Goal: Transaction & Acquisition: Purchase product/service

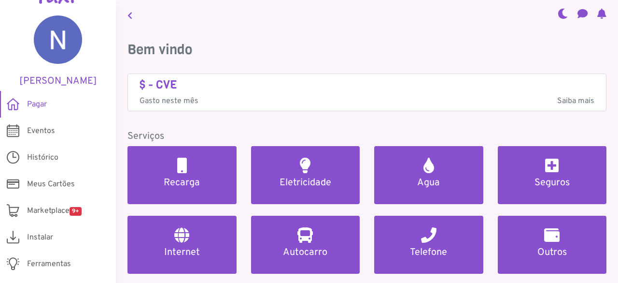
scroll to position [47, 0]
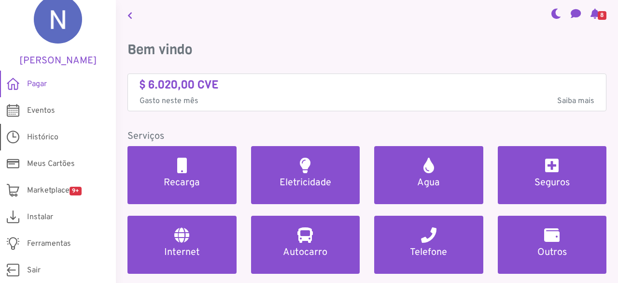
click at [46, 136] on span "Histórico" at bounding box center [42, 137] width 31 height 12
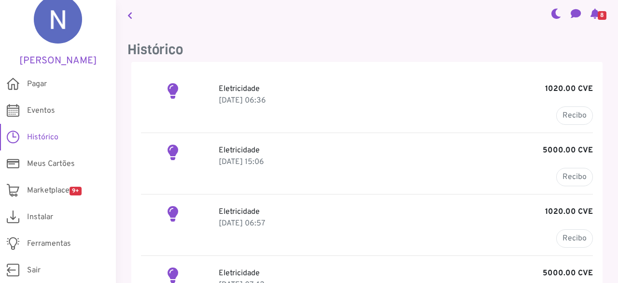
click at [238, 91] on p "Eletricidade 1020.00 CVE" at bounding box center [406, 89] width 374 height 12
click at [231, 88] on p "Eletricidade 1020.00 CVE" at bounding box center [406, 89] width 374 height 12
click at [39, 83] on span "Pagar" at bounding box center [37, 84] width 20 height 12
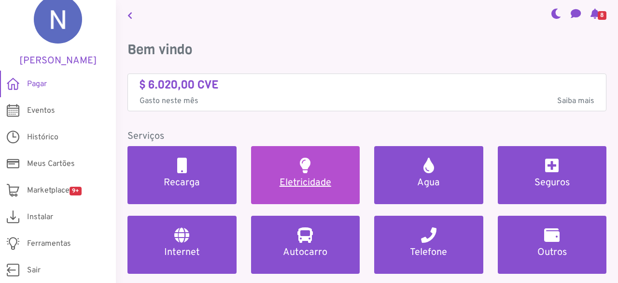
click at [296, 175] on link "Eletricidade" at bounding box center [305, 175] width 109 height 58
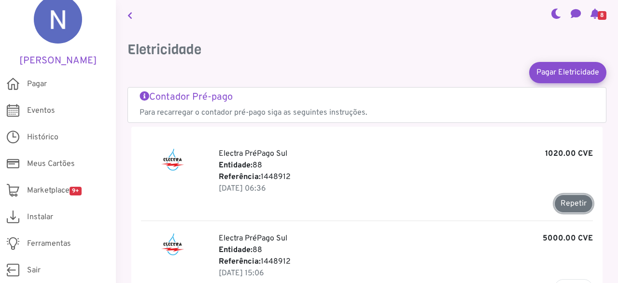
click at [567, 203] on button "Repetir" at bounding box center [574, 203] width 39 height 18
type input "*******"
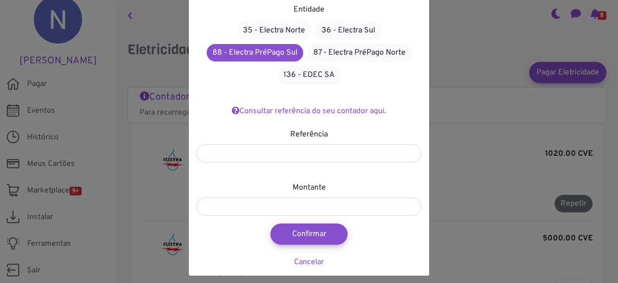
scroll to position [68, 0]
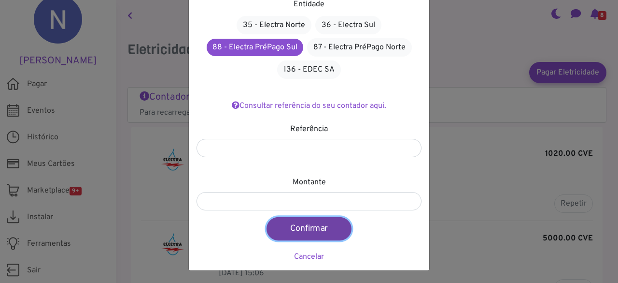
click at [327, 224] on button "Confirmar" at bounding box center [309, 228] width 85 height 23
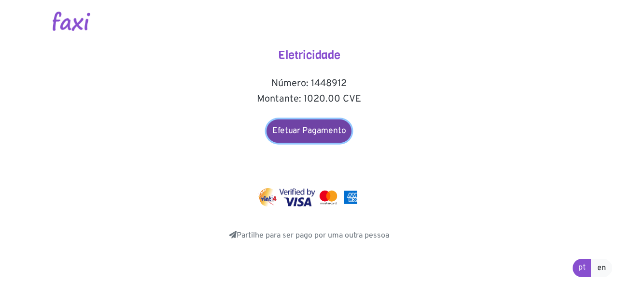
click at [292, 131] on link "Efetuar Pagamento" at bounding box center [309, 130] width 85 height 23
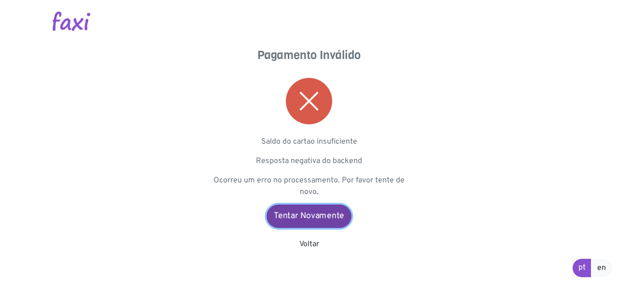
click at [307, 213] on link "Tentar Novamente" at bounding box center [309, 215] width 85 height 23
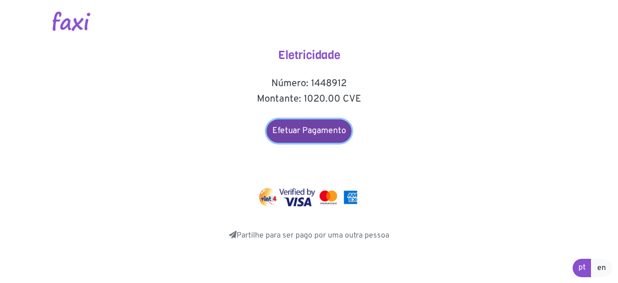
click at [319, 130] on link "Efetuar Pagamento" at bounding box center [309, 130] width 85 height 23
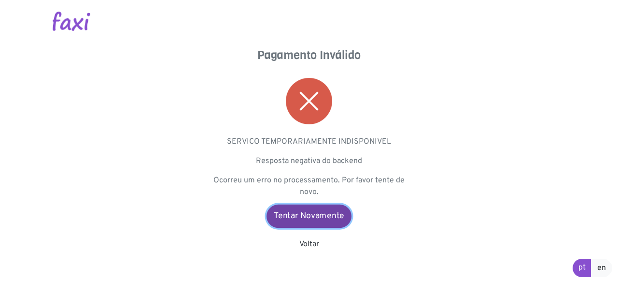
click at [317, 218] on link "Tentar Novamente" at bounding box center [309, 215] width 85 height 23
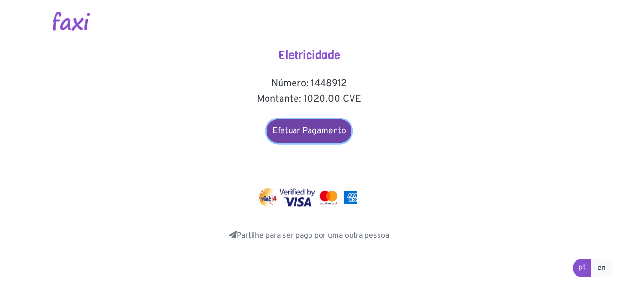
click at [316, 128] on link "Efetuar Pagamento" at bounding box center [309, 130] width 85 height 23
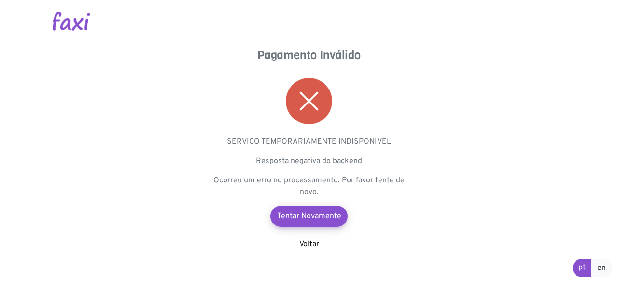
click at [313, 240] on link "Voltar" at bounding box center [309, 244] width 20 height 10
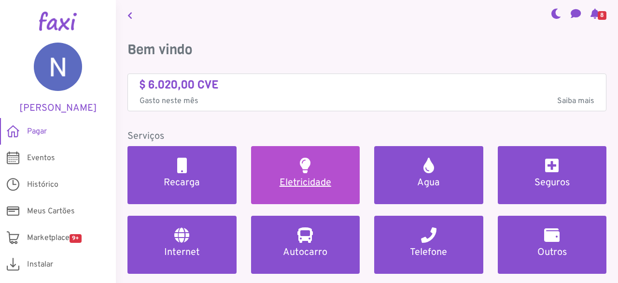
click at [320, 175] on link "Eletricidade" at bounding box center [305, 175] width 109 height 58
